Goal: Task Accomplishment & Management: Use online tool/utility

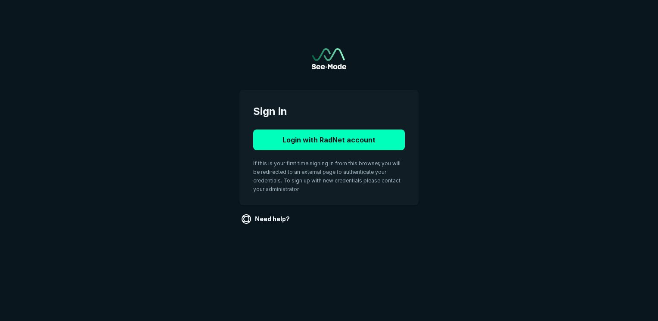
click at [327, 152] on div "Login with RadNet account If this is your first time signing in from this brows…" at bounding box center [329, 161] width 152 height 62
click at [327, 142] on button "Login with RadNet account" at bounding box center [329, 140] width 152 height 21
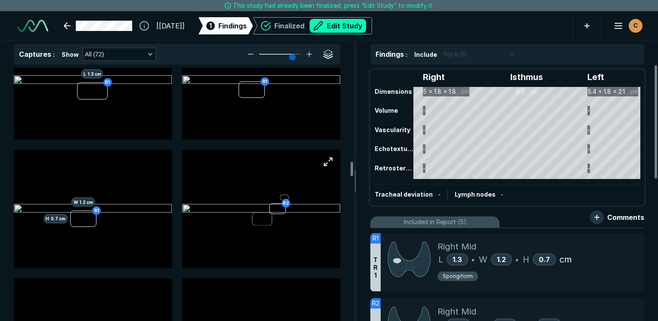
scroll to position [1681, 0]
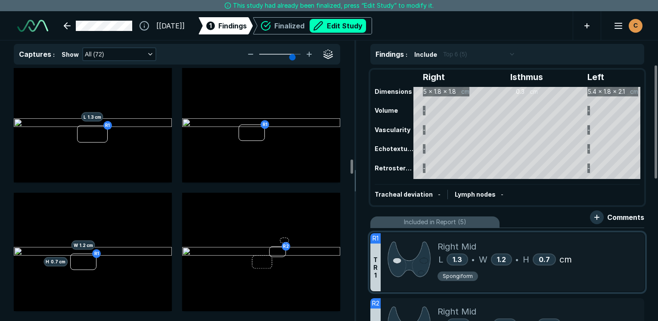
drag, startPoint x: 290, startPoint y: 159, endPoint x: 607, endPoint y: 259, distance: 332.5
click at [607, 259] on div "L 1.3 • W 1.2 • H 0.7 cm" at bounding box center [538, 259] width 200 height 13
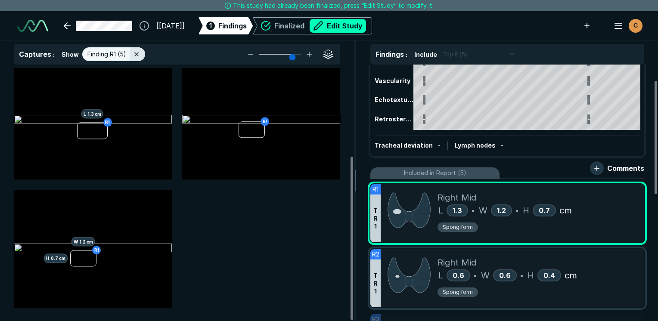
scroll to position [86, 0]
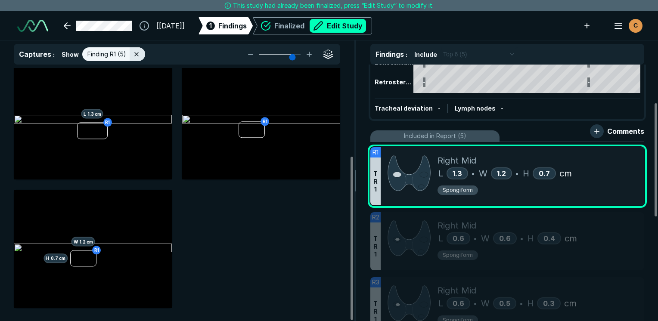
click at [646, 249] on div "Right Isthmus Left Dimensions 5 x 1.8 x 1.8 cm 0.3 cm 5.4 x 1.8 x 2.1 cm Volume…" at bounding box center [508, 193] width 302 height 257
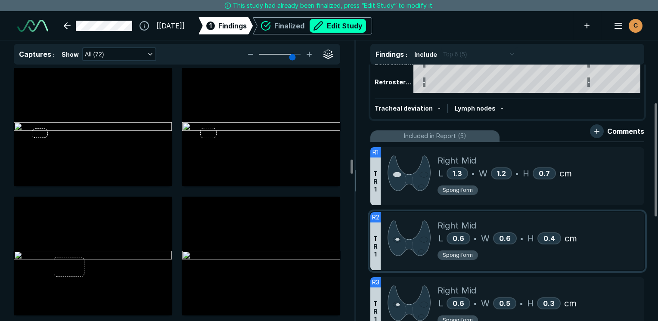
scroll to position [1681, 0]
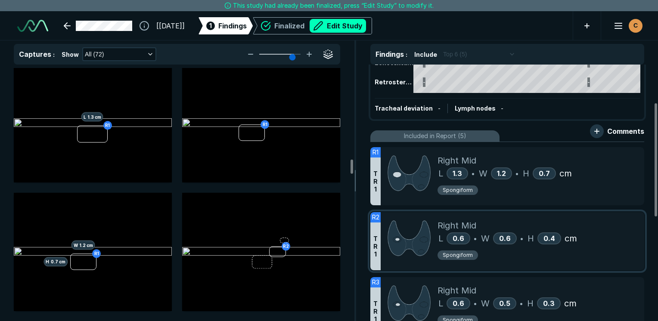
click at [613, 252] on div "Spongiform" at bounding box center [538, 256] width 200 height 13
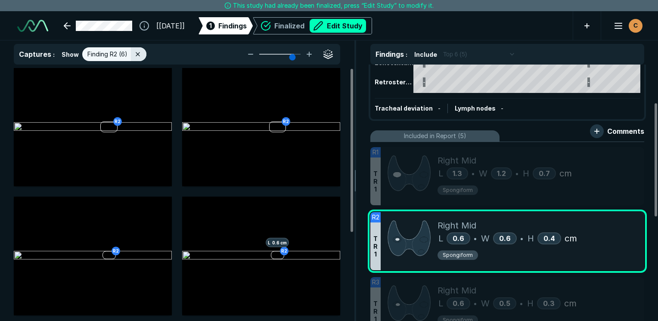
scroll to position [2154, 2564]
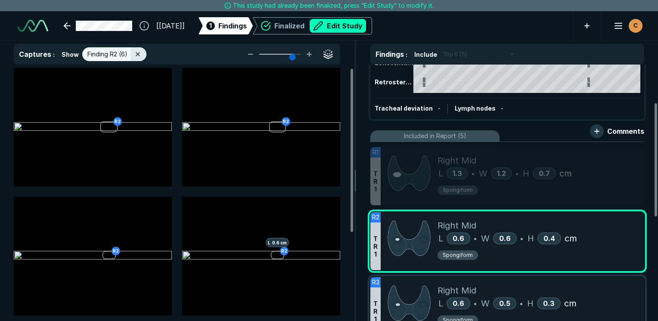
click at [616, 306] on div "L 0.6 • W 0.5 • H 0.3 cm" at bounding box center [538, 303] width 200 height 13
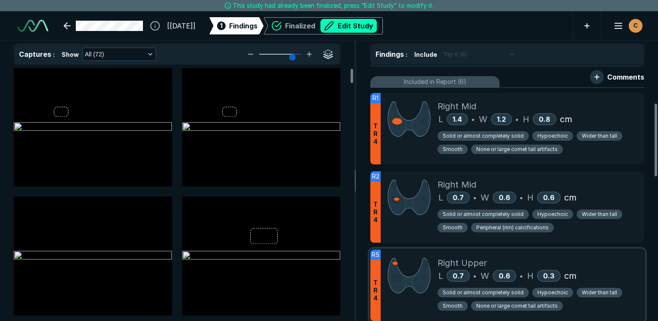
scroll to position [126, 0]
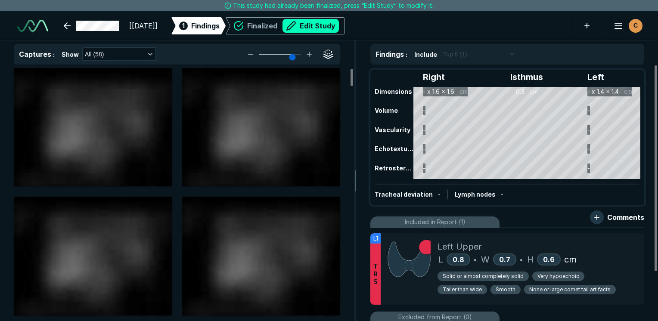
scroll to position [2354, 4070]
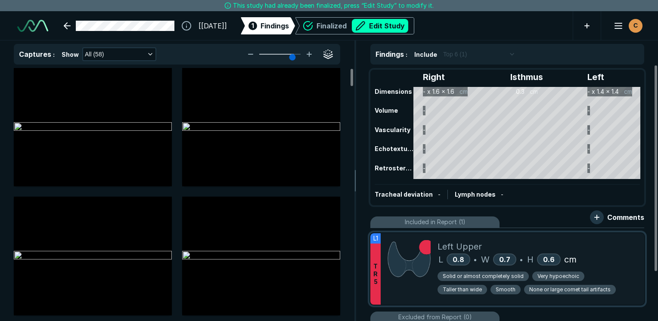
click at [613, 287] on div "Solid or almost completely solid Very hypoechoic Taller than wide Smooth None o…" at bounding box center [538, 284] width 200 height 27
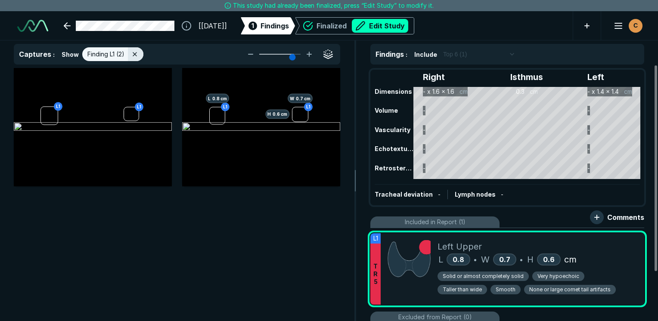
scroll to position [2154, 2564]
click at [162, 80] on button "button" at bounding box center [159, 80] width 17 height 17
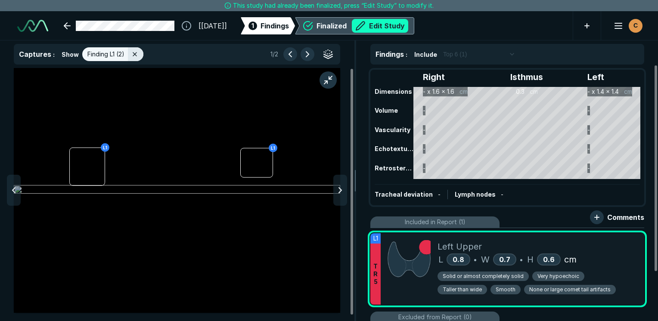
click at [408, 31] on button "Edit Study" at bounding box center [380, 26] width 56 height 14
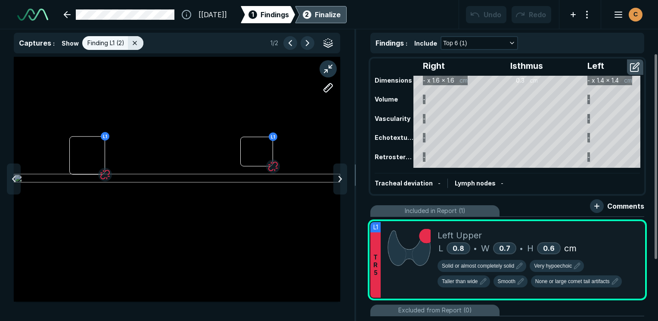
scroll to position [2404, 4070]
click at [327, 85] on button "button" at bounding box center [328, 87] width 17 height 17
drag, startPoint x: 86, startPoint y: 137, endPoint x: 85, endPoint y: 172, distance: 34.5
click at [85, 172] on div at bounding box center [177, 179] width 327 height 245
click at [85, 137] on div at bounding box center [84, 136] width 7 height 7
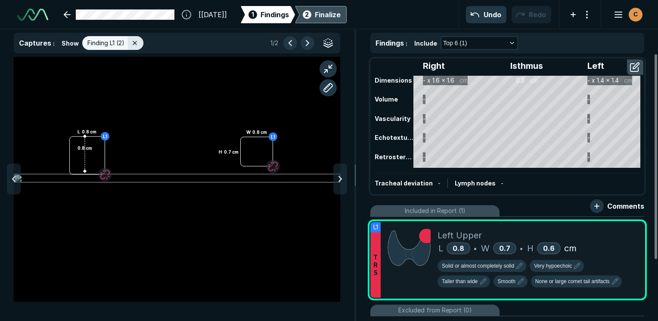
click at [72, 155] on div "0.8 cm" at bounding box center [177, 179] width 327 height 245
click at [102, 157] on div at bounding box center [102, 156] width 7 height 7
click at [242, 154] on div "0.8 cm 0.7 cm" at bounding box center [177, 179] width 327 height 245
click at [272, 152] on div at bounding box center [272, 151] width 7 height 7
click at [259, 138] on div "0.8 cm 0.7 cm 0.7 cm" at bounding box center [177, 179] width 327 height 245
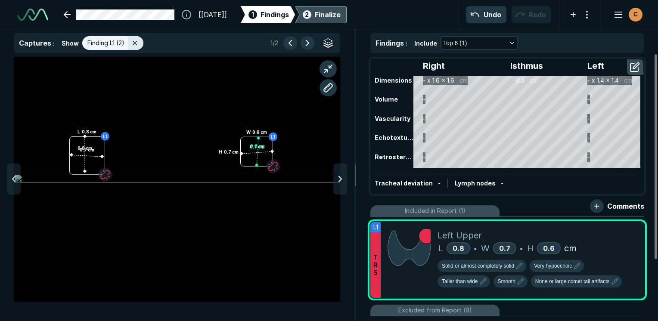
click at [257, 165] on div at bounding box center [256, 165] width 7 height 7
click at [345, 181] on icon at bounding box center [340, 179] width 10 height 10
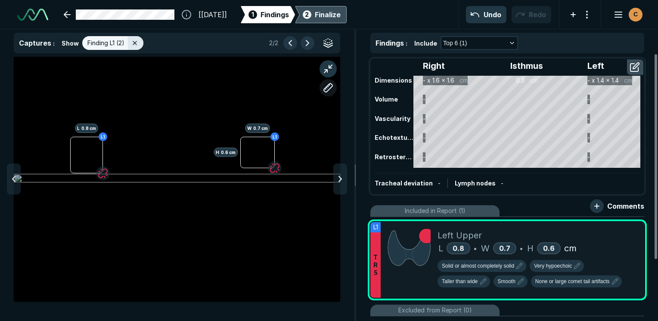
click at [328, 90] on button "button" at bounding box center [328, 87] width 17 height 17
click at [71, 156] on div at bounding box center [177, 179] width 327 height 245
click at [103, 157] on div at bounding box center [102, 156] width 7 height 7
click at [240, 152] on div "0.8 cm" at bounding box center [177, 179] width 327 height 245
click at [274, 152] on div at bounding box center [274, 152] width 7 height 7
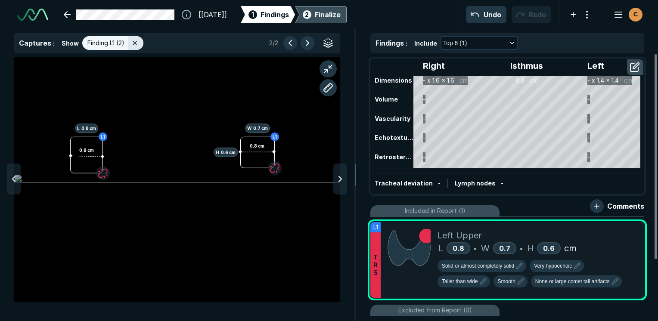
click at [257, 137] on div "0.8 cm 0.8 cm" at bounding box center [177, 179] width 327 height 245
click at [257, 168] on div at bounding box center [256, 168] width 7 height 7
click at [481, 284] on icon "button" at bounding box center [483, 282] width 6 height 6
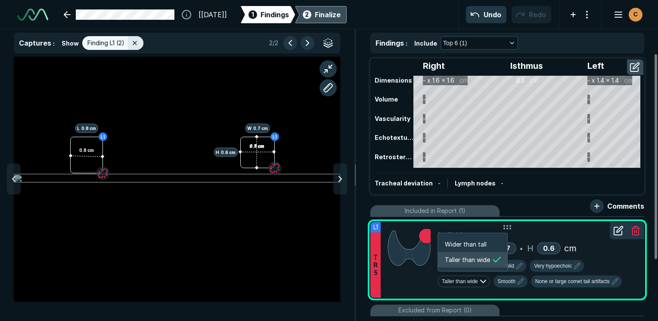
scroll to position [1228, 1419]
click at [474, 246] on span "Wider than tall" at bounding box center [466, 244] width 42 height 9
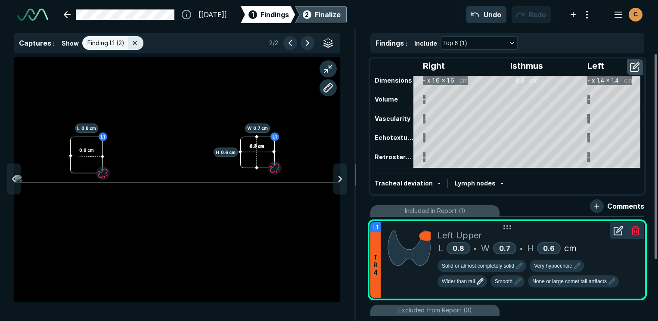
click at [341, 12] on div "Finalize" at bounding box center [328, 14] width 26 height 10
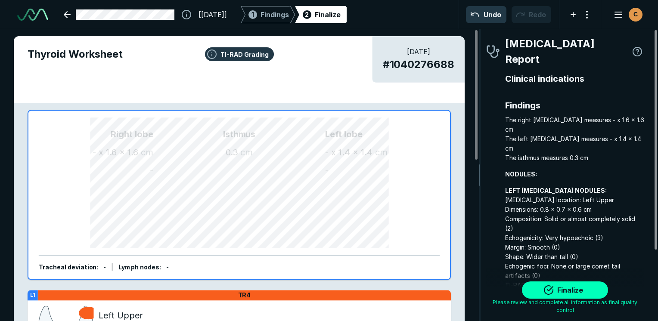
scroll to position [2373, 1805]
click at [589, 294] on button "Finalize" at bounding box center [565, 290] width 86 height 17
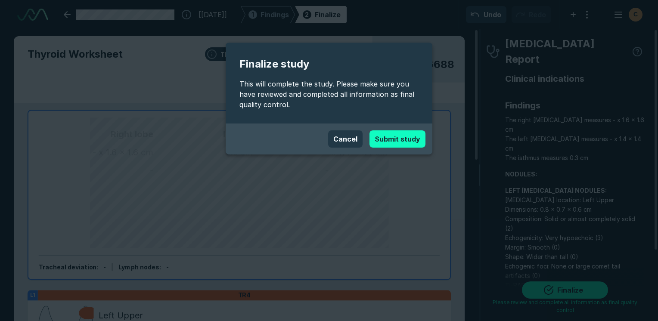
click at [390, 134] on button "Submit study" at bounding box center [398, 139] width 56 height 17
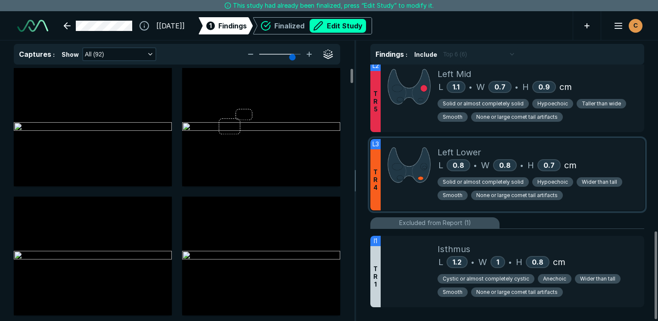
scroll to position [487, 0]
click at [598, 123] on div "Left Mid L 1.1 • W 0.7 • H 0.9 cm Solid or almost completely solid Hypoechoic T…" at bounding box center [538, 96] width 200 height 72
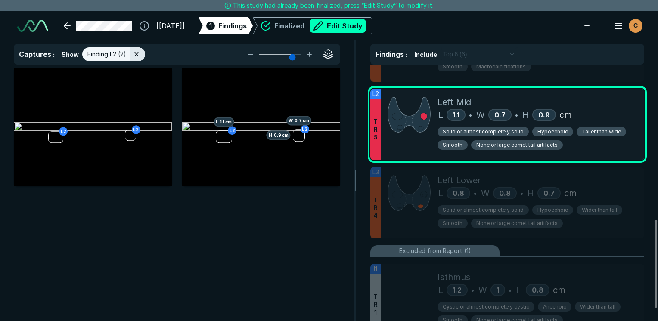
scroll to position [444, 0]
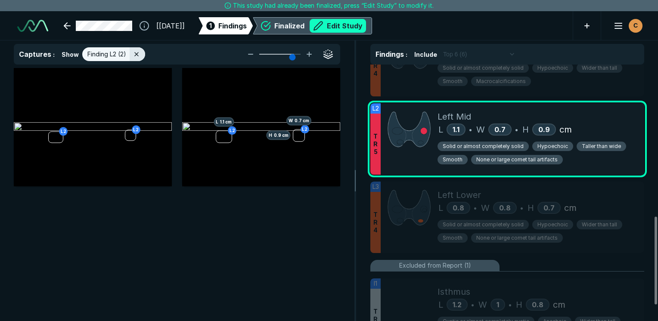
click at [363, 23] on button "Edit Study" at bounding box center [338, 26] width 56 height 14
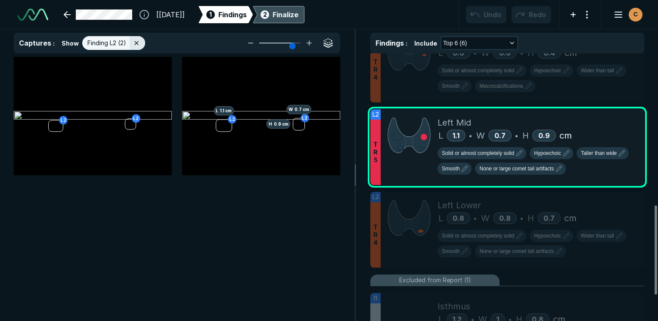
scroll to position [2404, 4070]
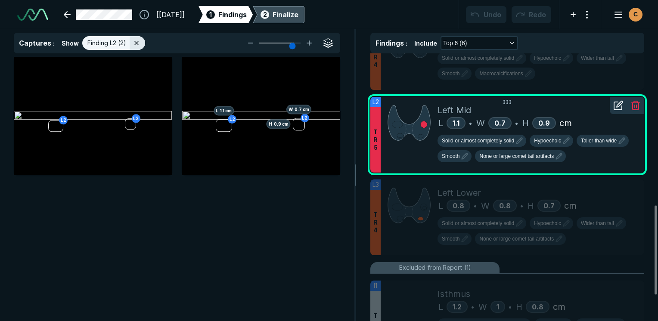
click at [621, 101] on icon at bounding box center [620, 104] width 6 height 6
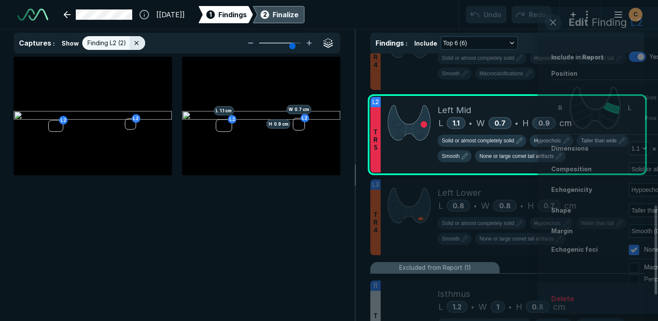
scroll to position [2057, 2210]
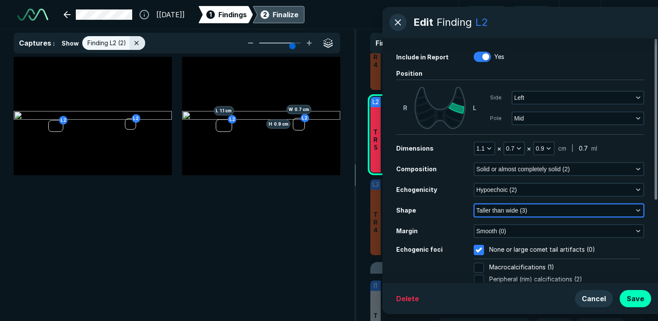
click at [506, 211] on span "Taller than wide (3)" at bounding box center [502, 210] width 51 height 9
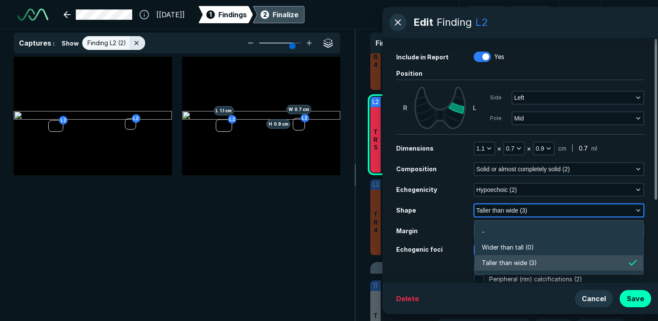
scroll to position [1298, 1866]
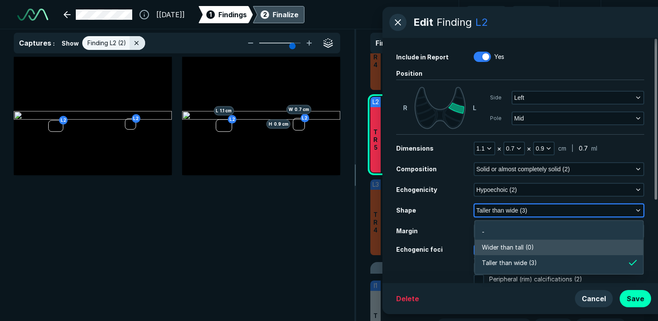
click at [484, 246] on span "Wider than tall (0)" at bounding box center [508, 247] width 52 height 9
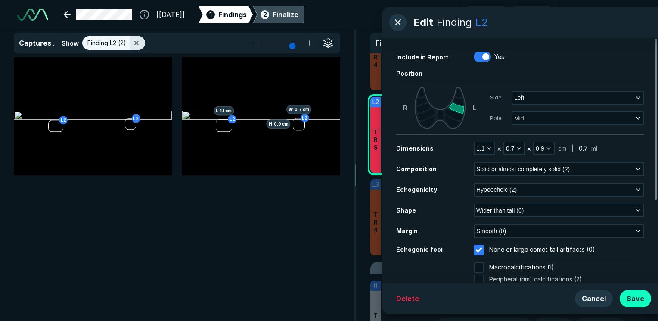
click at [643, 299] on button "Save" at bounding box center [635, 298] width 31 height 17
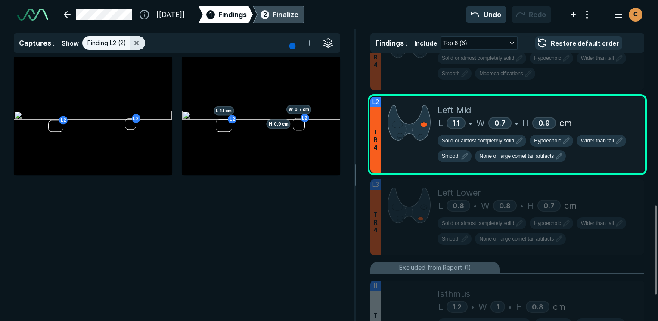
click at [298, 6] on div "2 Finalize" at bounding box center [279, 14] width 40 height 17
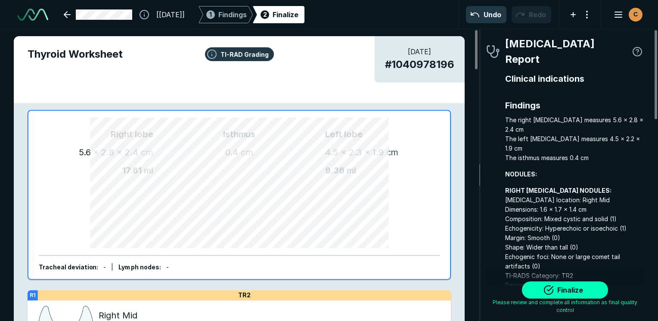
scroll to position [2335, 3124]
click at [552, 291] on button "Finalize" at bounding box center [565, 290] width 86 height 17
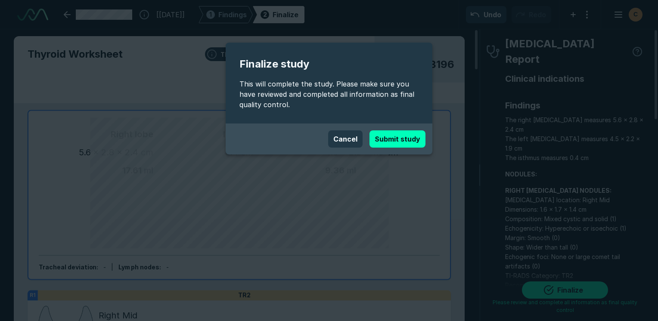
click at [405, 137] on button "Submit study" at bounding box center [398, 139] width 56 height 17
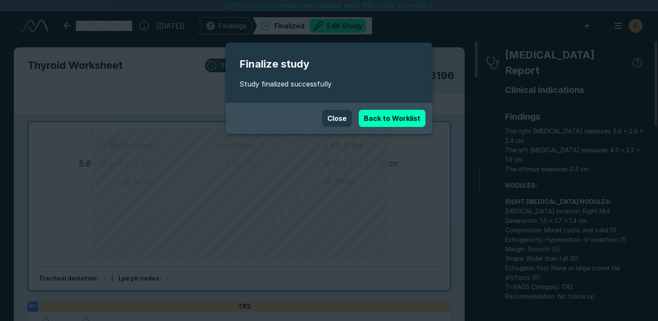
scroll to position [2354, 4070]
click at [479, 211] on div "Finalize study Study finalized successfully Close Back to Worklist" at bounding box center [329, 160] width 658 height 321
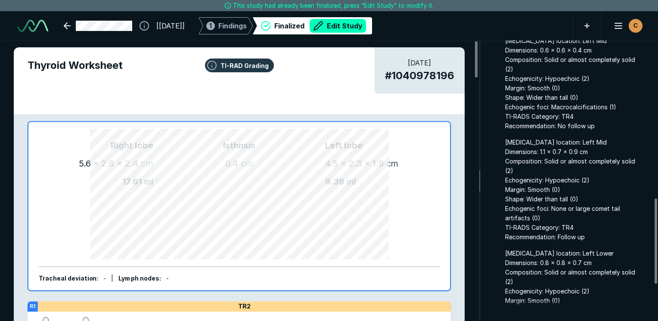
scroll to position [517, 0]
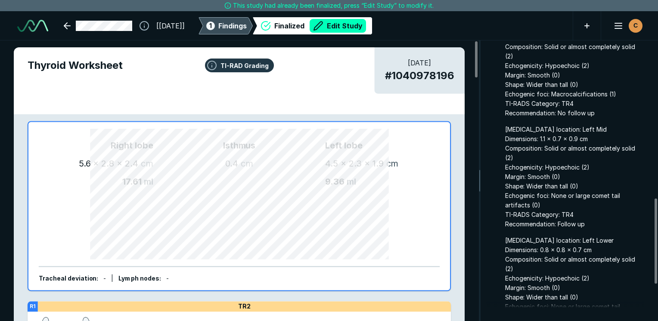
click at [247, 30] on span "Findings" at bounding box center [232, 26] width 28 height 10
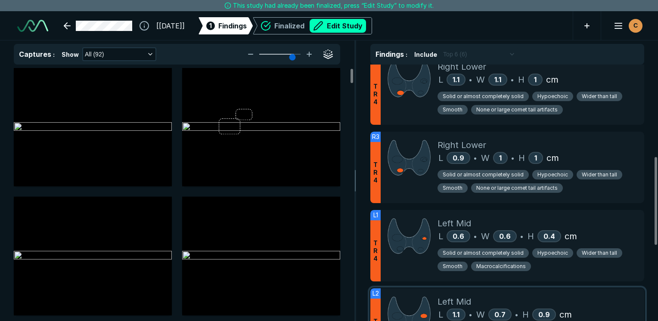
scroll to position [302, 0]
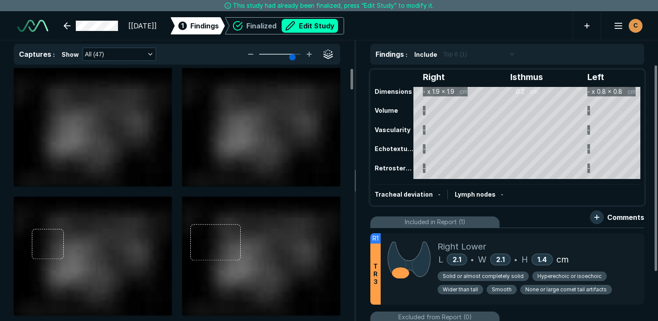
scroll to position [2354, 4070]
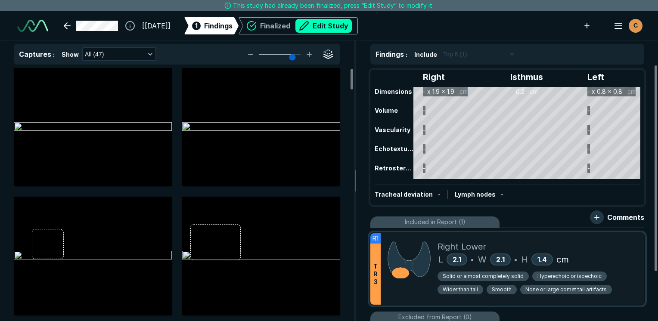
click at [621, 267] on div "Solid or almost completely solid Hyperechoic or isoechoic Wider than tall Smoot…" at bounding box center [538, 282] width 200 height 32
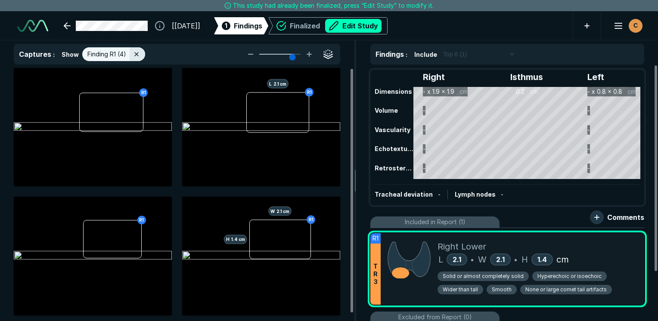
scroll to position [2154, 2564]
